Goal: Information Seeking & Learning: Learn about a topic

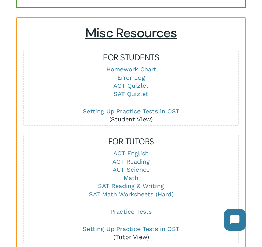
scroll to position [883, 0]
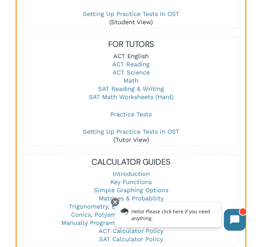
click at [136, 56] on link "ACT English" at bounding box center [130, 55] width 35 height 7
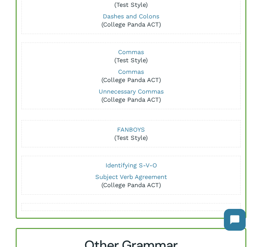
scroll to position [294, 0]
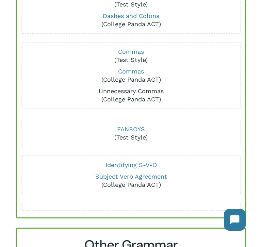
click at [149, 93] on link "Unnecessary Commas" at bounding box center [131, 90] width 65 height 7
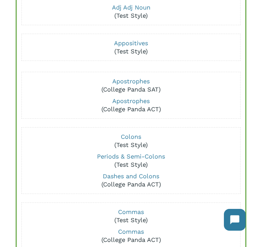
scroll to position [121, 0]
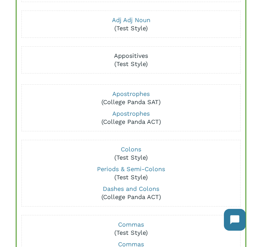
click at [123, 54] on link "Appositives" at bounding box center [131, 55] width 34 height 7
